Goal: Transaction & Acquisition: Obtain resource

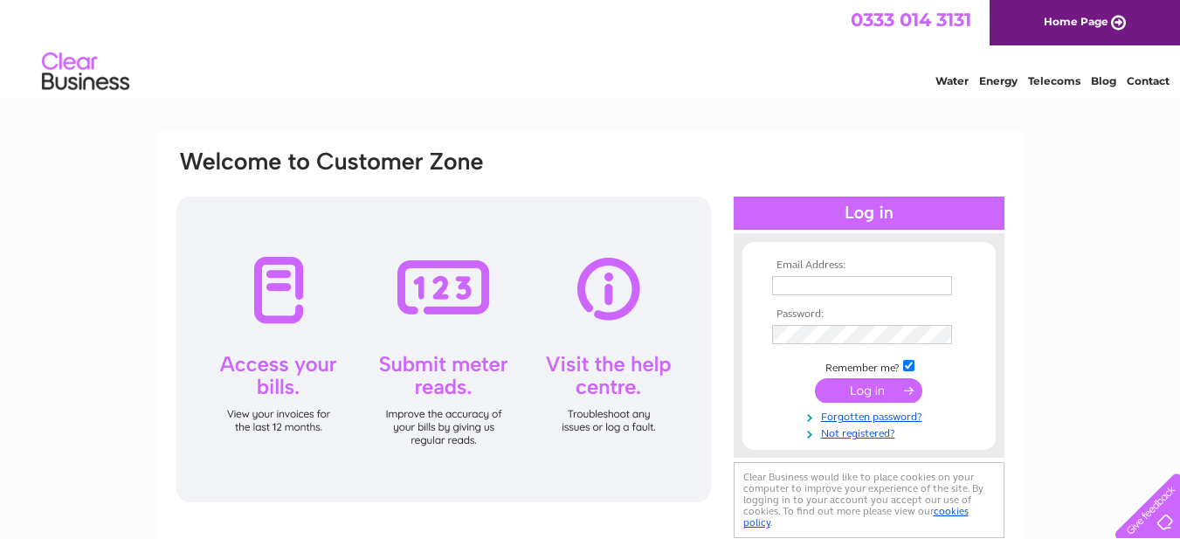
click at [874, 285] on input "text" at bounding box center [862, 285] width 180 height 19
paste input "ap@tokheimglobal.com"
type input "ap@tokheimglobal.com"
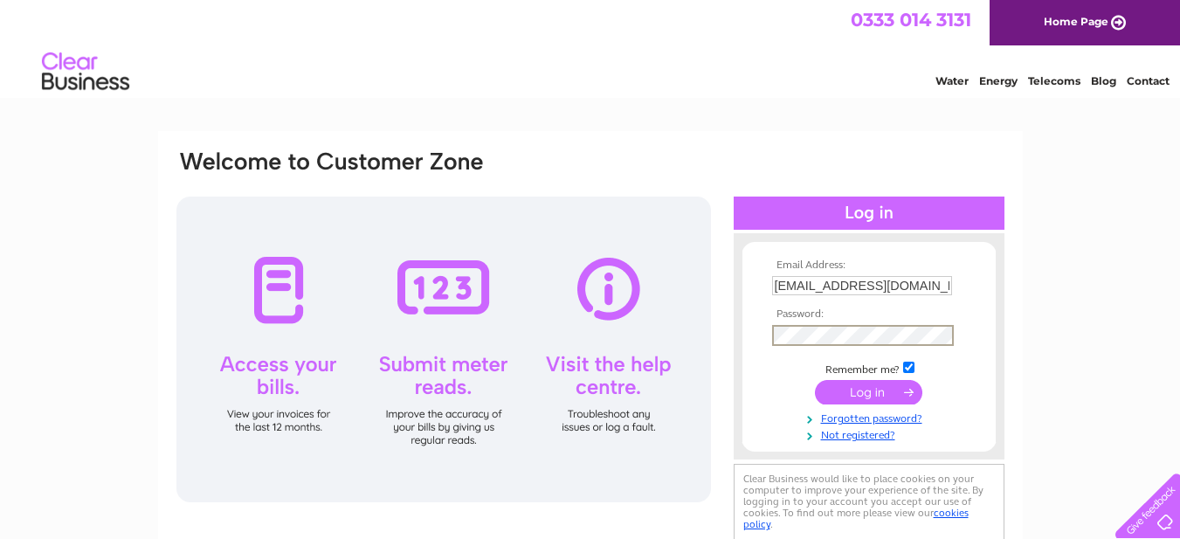
click at [881, 392] on input "submit" at bounding box center [868, 392] width 107 height 24
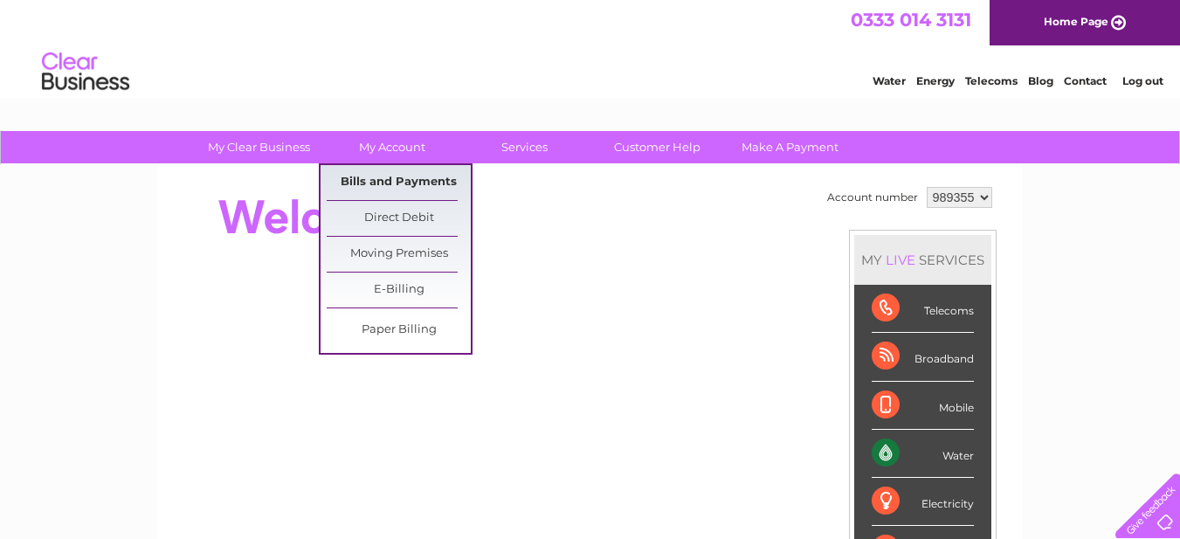
click at [398, 177] on link "Bills and Payments" at bounding box center [399, 182] width 144 height 35
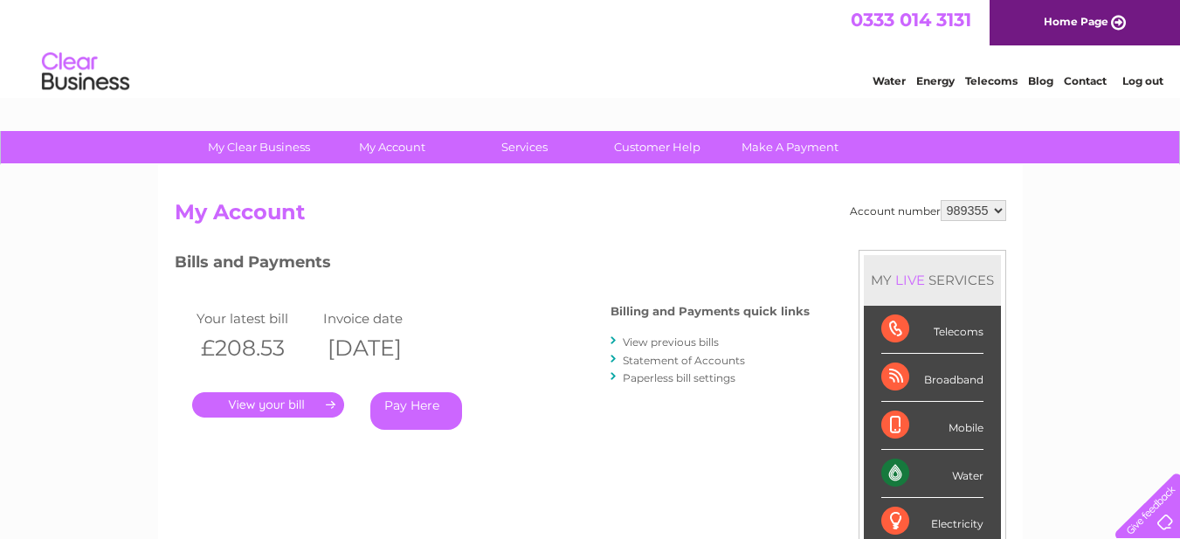
click at [332, 404] on link "." at bounding box center [268, 404] width 152 height 25
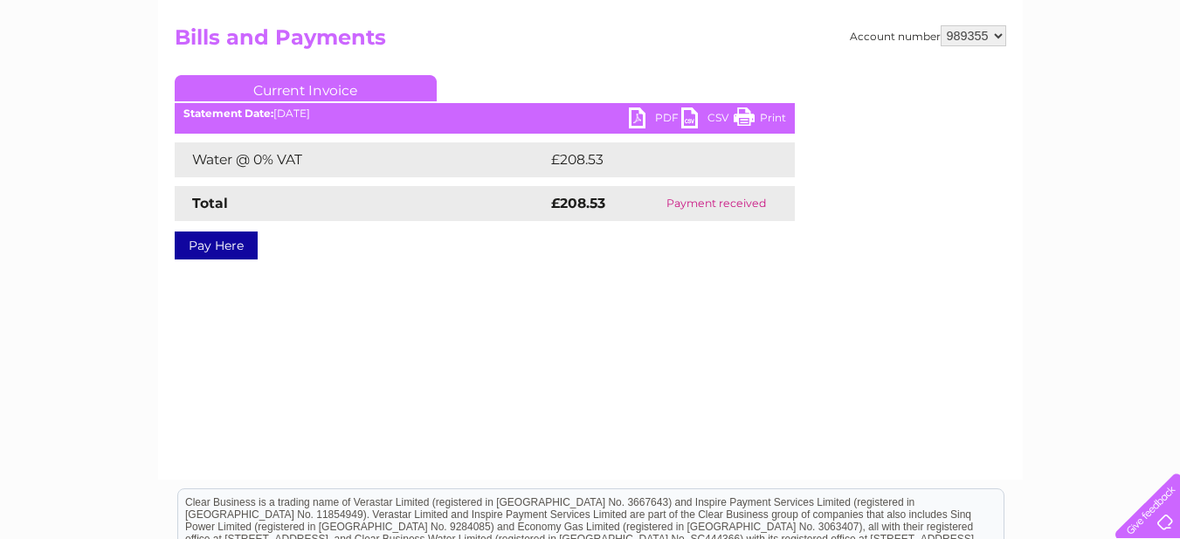
scroll to position [87, 0]
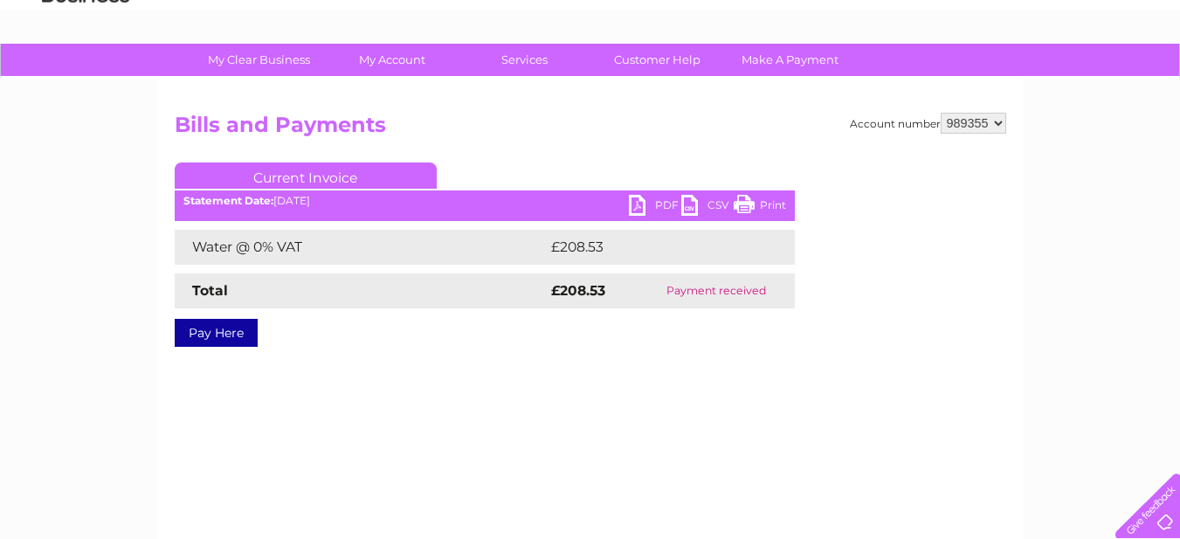
click at [653, 203] on link "PDF" at bounding box center [655, 207] width 52 height 25
click at [421, 370] on div "Account number 989355 Bills and Payments Current Invoice PDF CSV Print Total" at bounding box center [591, 243] width 832 height 260
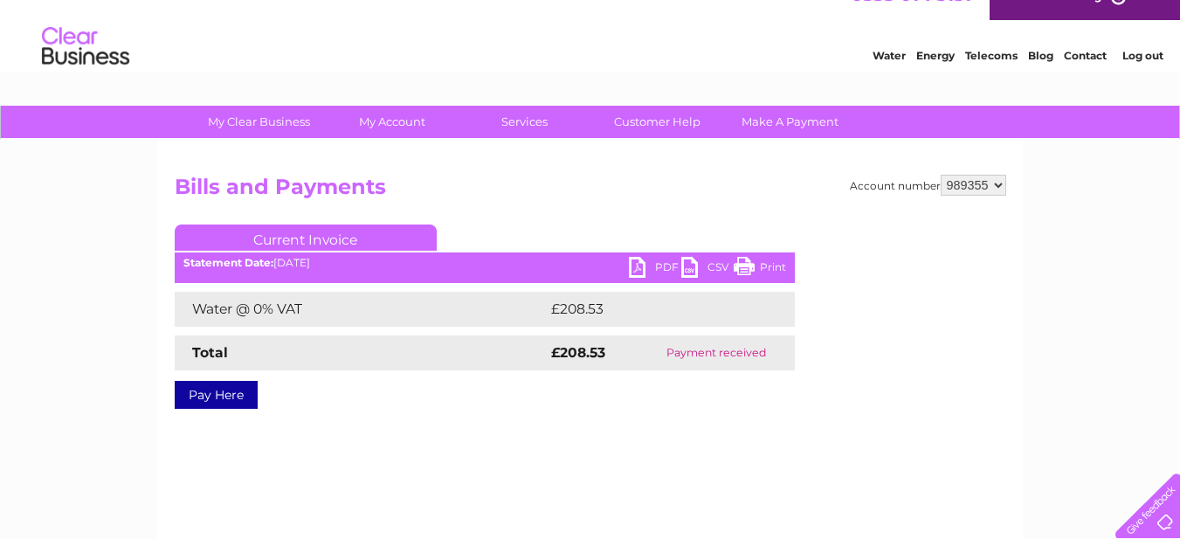
scroll to position [0, 0]
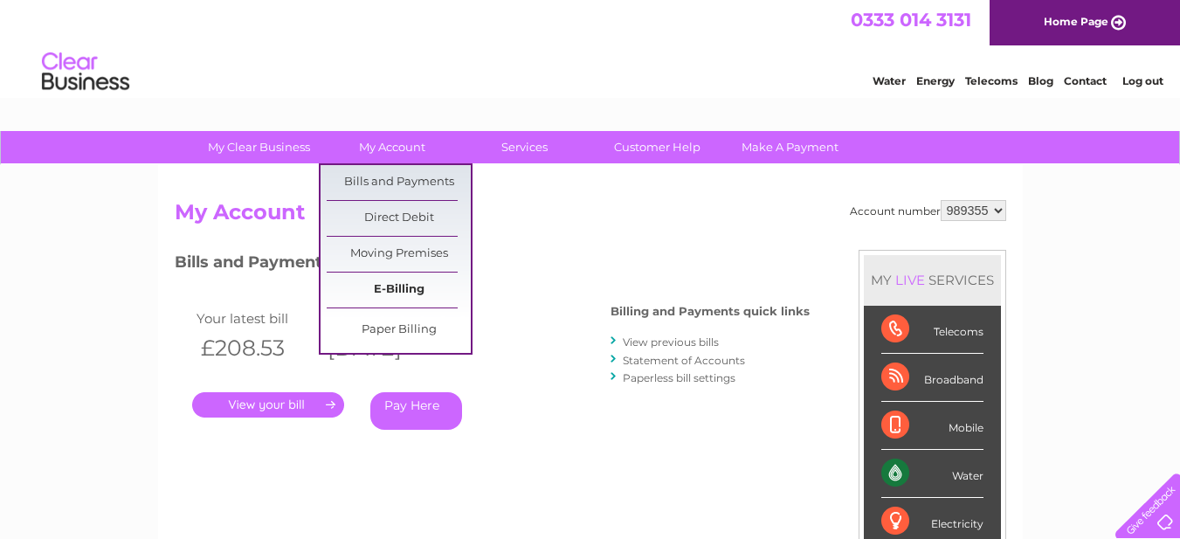
click at [394, 285] on link "E-Billing" at bounding box center [399, 290] width 144 height 35
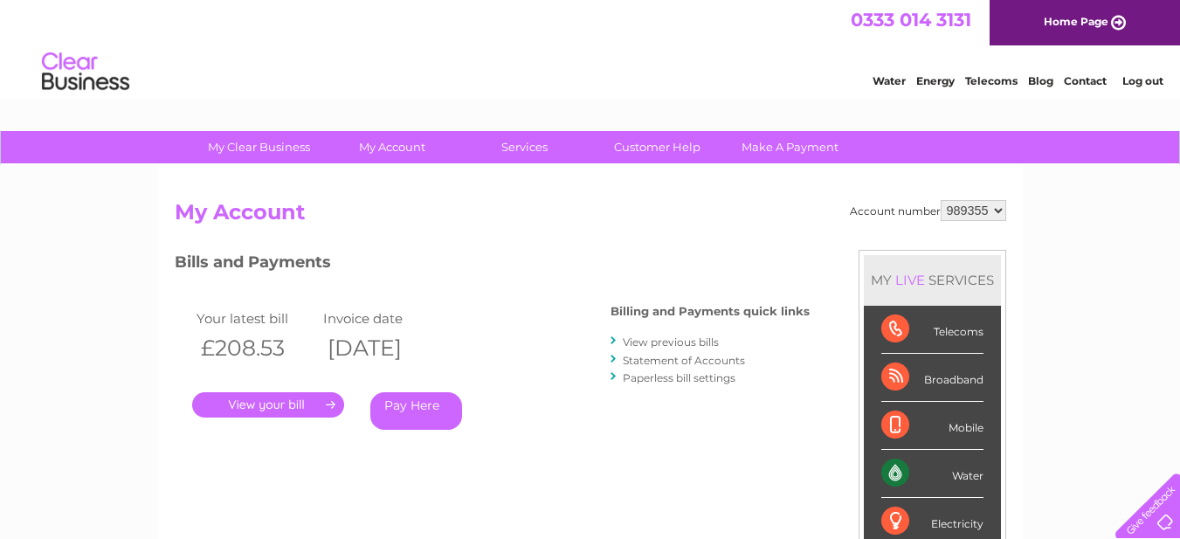
click at [658, 341] on link "View previous bills" at bounding box center [671, 341] width 96 height 13
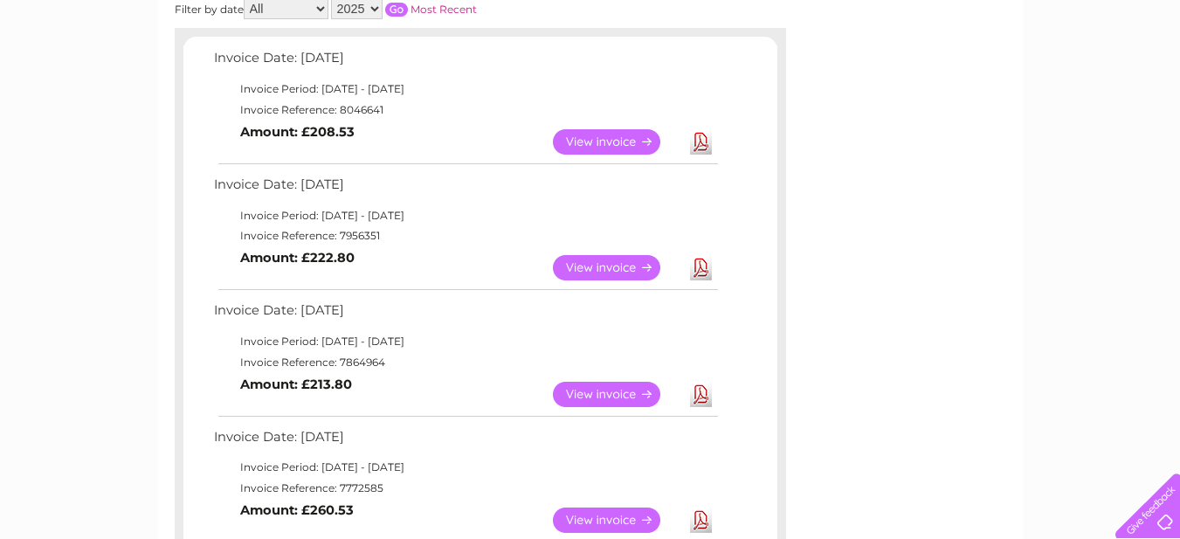
scroll to position [262, 0]
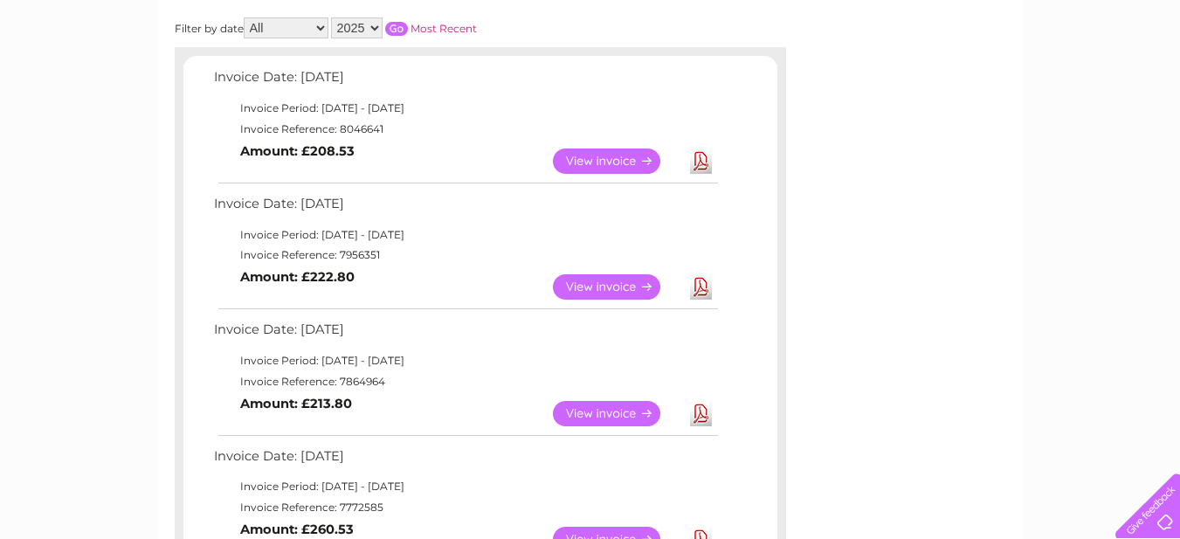
click at [699, 282] on link "Download" at bounding box center [701, 286] width 22 height 25
click at [704, 412] on link "Download" at bounding box center [701, 413] width 22 height 25
drag, startPoint x: 240, startPoint y: 258, endPoint x: 379, endPoint y: 276, distance: 140.1
click at [379, 276] on tbody "Invoice Date: [DATE] Invoice Period: [DATE] - [DATE] Invoice Reference: 7956351…" at bounding box center [465, 250] width 511 height 116
copy tbody "Invoice Reference: 7956351 View Download Amount: £222.80"
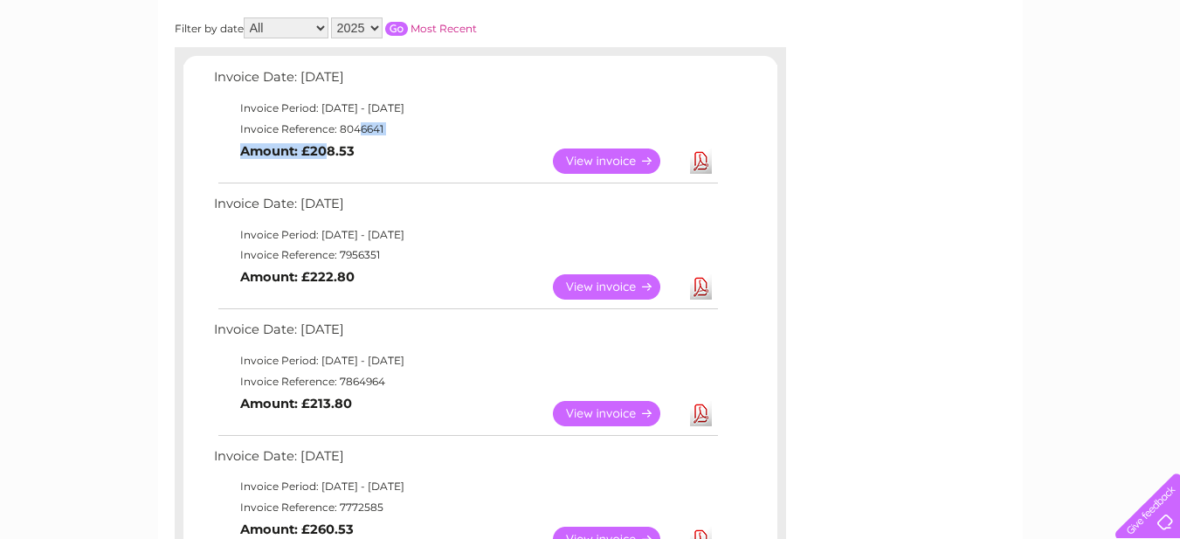
drag, startPoint x: 243, startPoint y: 130, endPoint x: 334, endPoint y: 139, distance: 91.3
click at [334, 139] on tbody "Invoice Date: [DATE] Invoice Period: [DATE] - [DATE] Invoice Reference: 8046641…" at bounding box center [465, 124] width 511 height 116
click at [334, 140] on td "View Download Amount: £208.53" at bounding box center [465, 161] width 511 height 43
click at [396, 151] on td "View Download Amount: £208.53" at bounding box center [465, 161] width 511 height 43
drag, startPoint x: 240, startPoint y: 128, endPoint x: 361, endPoint y: 145, distance: 121.8
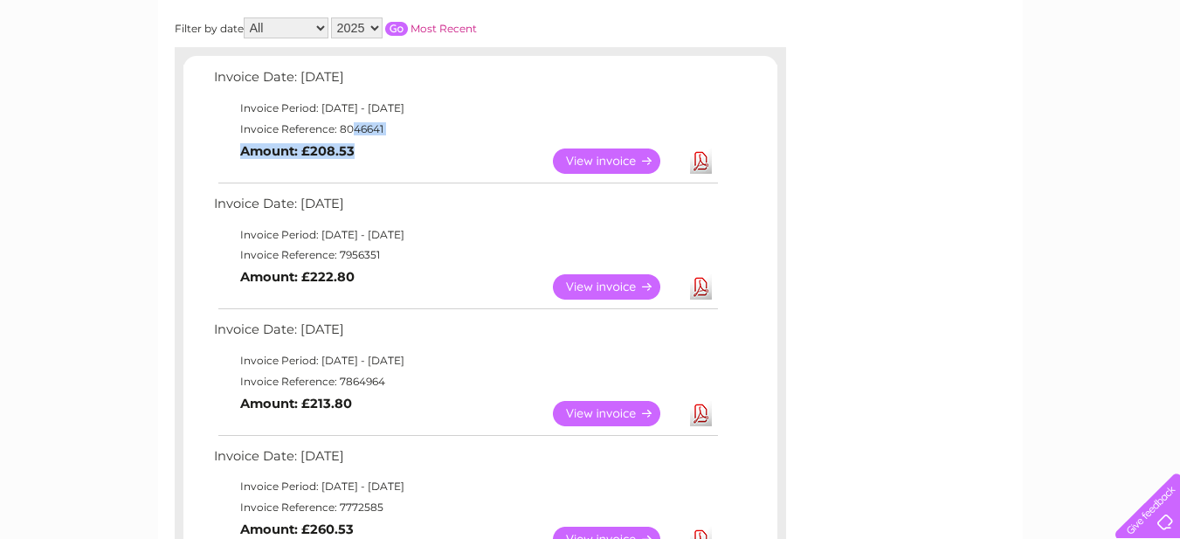
click at [361, 145] on tbody "Invoice Date: 02 September 2025 Invoice Period: 1 September 2025 - 30 September…" at bounding box center [465, 124] width 511 height 116
copy tbody "Invoice Reference: 8046641 View Download Amount: £208.53"
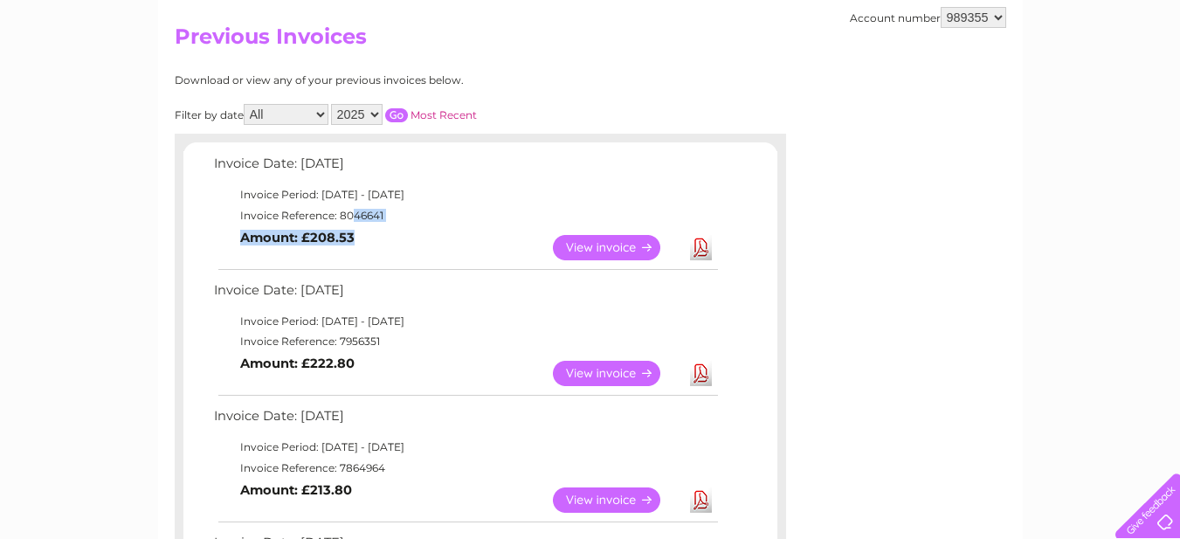
scroll to position [0, 0]
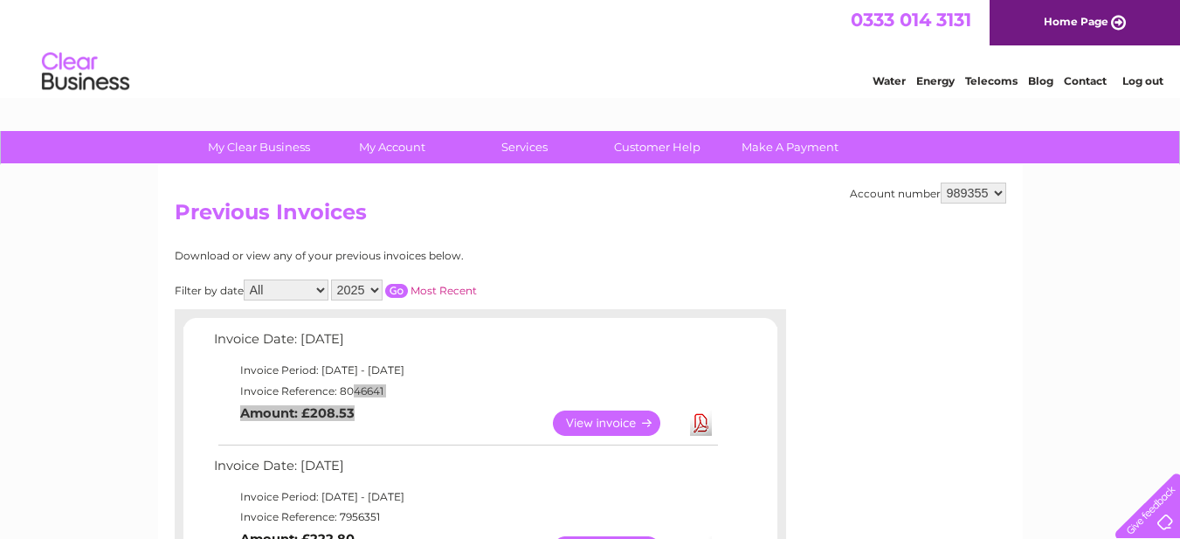
click at [1134, 83] on link "Log out" at bounding box center [1142, 80] width 41 height 13
